Goal: Navigation & Orientation: Find specific page/section

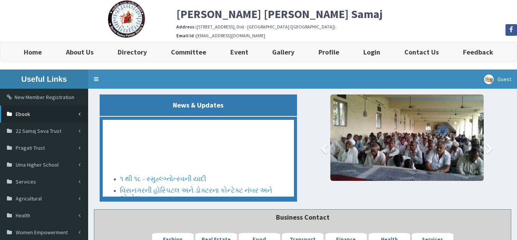
click at [59, 114] on link "Ebook" at bounding box center [44, 113] width 88 height 17
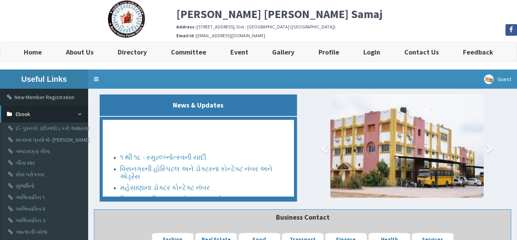
click at [77, 112] on link "Ebook" at bounding box center [44, 113] width 88 height 17
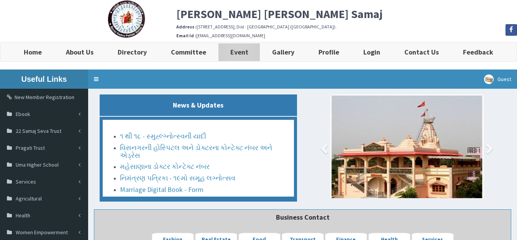
click at [227, 52] on link "Event" at bounding box center [239, 51] width 42 height 19
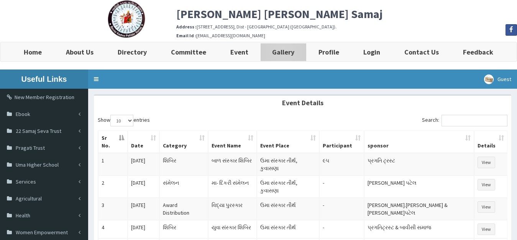
click at [293, 52] on b "Gallery" at bounding box center [283, 52] width 22 height 9
